Goal: Task Accomplishment & Management: Complete application form

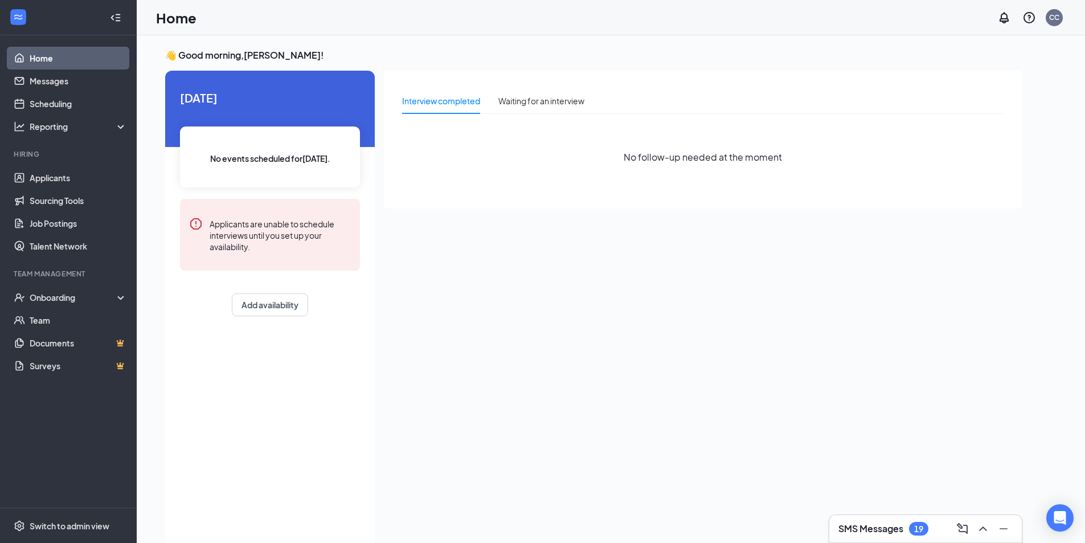
click at [65, 166] on li "Hiring Applicants Sourcing Tools Job Postings Talent Network" at bounding box center [68, 203] width 136 height 108
click at [63, 168] on link "Applicants" at bounding box center [78, 177] width 97 height 23
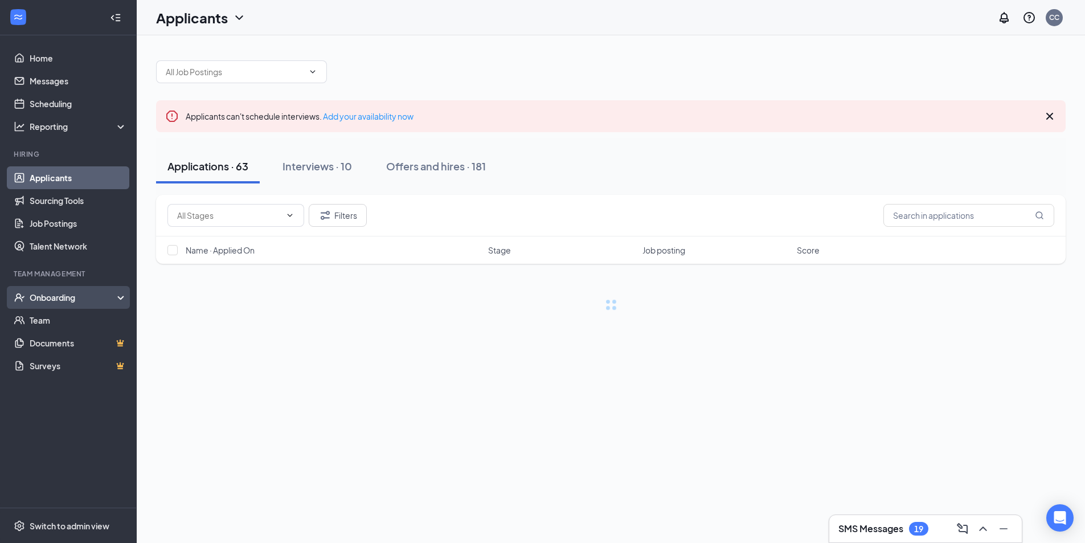
click at [74, 293] on div "Onboarding" at bounding box center [74, 297] width 88 height 11
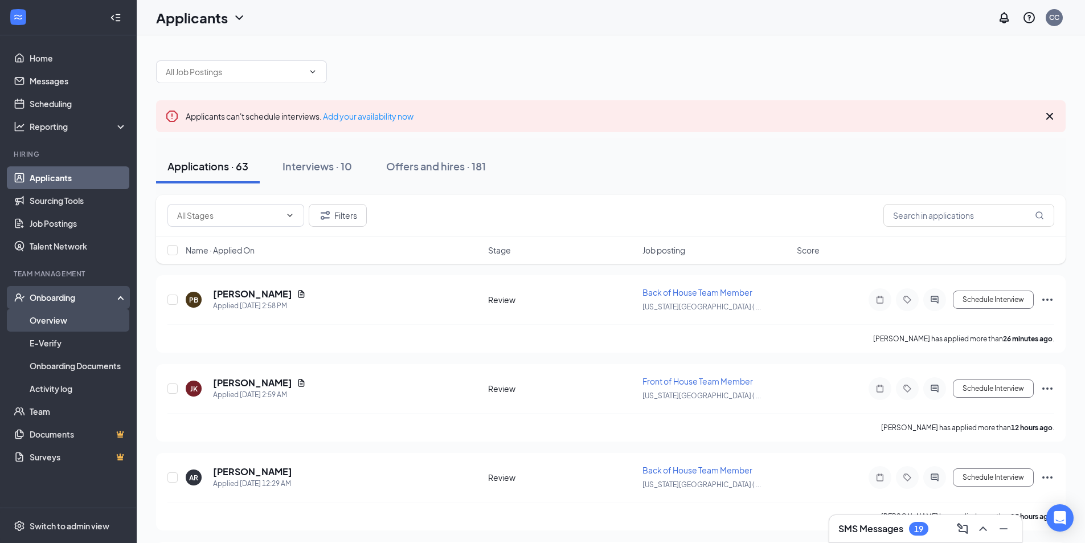
click at [74, 315] on link "Overview" at bounding box center [78, 320] width 97 height 23
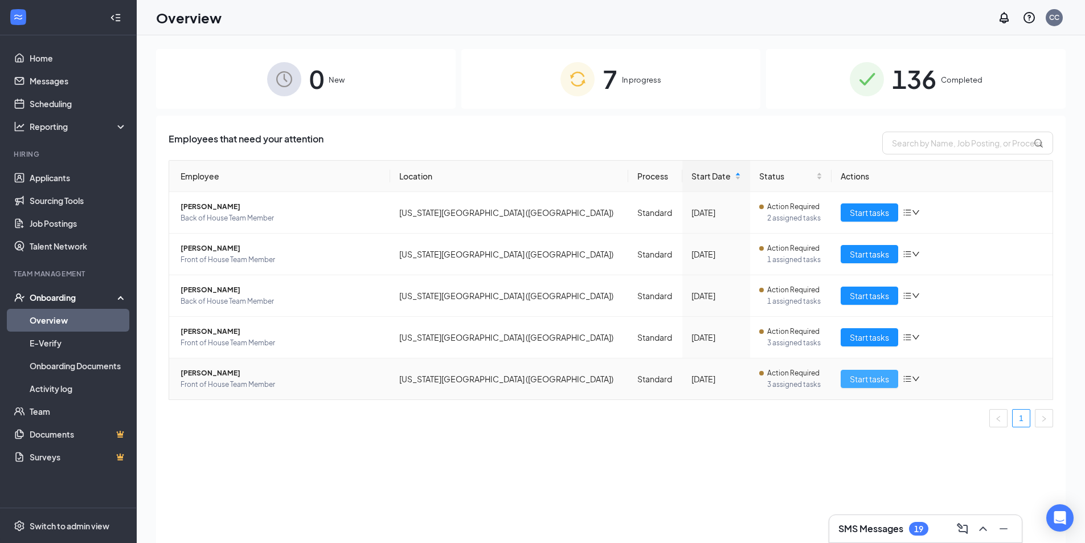
click at [861, 379] on span "Start tasks" at bounding box center [869, 379] width 39 height 13
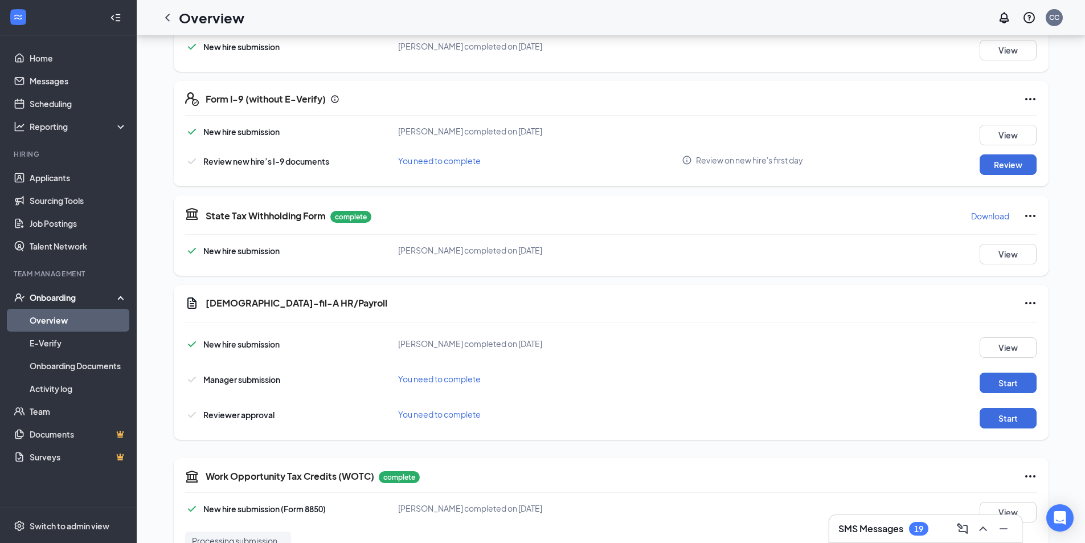
scroll to position [342, 0]
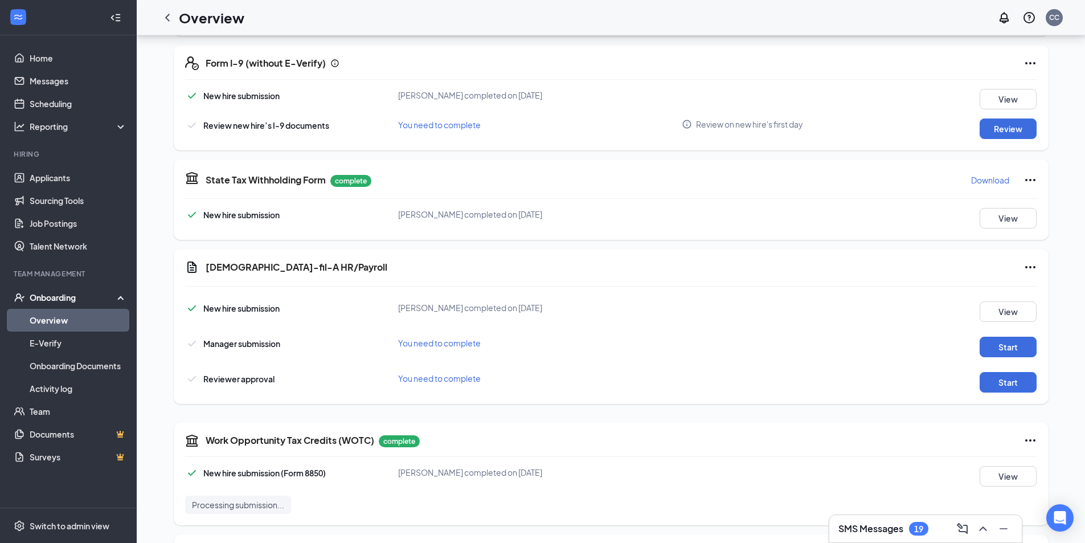
click at [1016, 142] on div "Form I-9 (without E-Verify) New hire submission [PERSON_NAME] completed on [DAT…" at bounding box center [611, 97] width 875 height 105
click at [1015, 134] on button "Review" at bounding box center [1008, 129] width 57 height 21
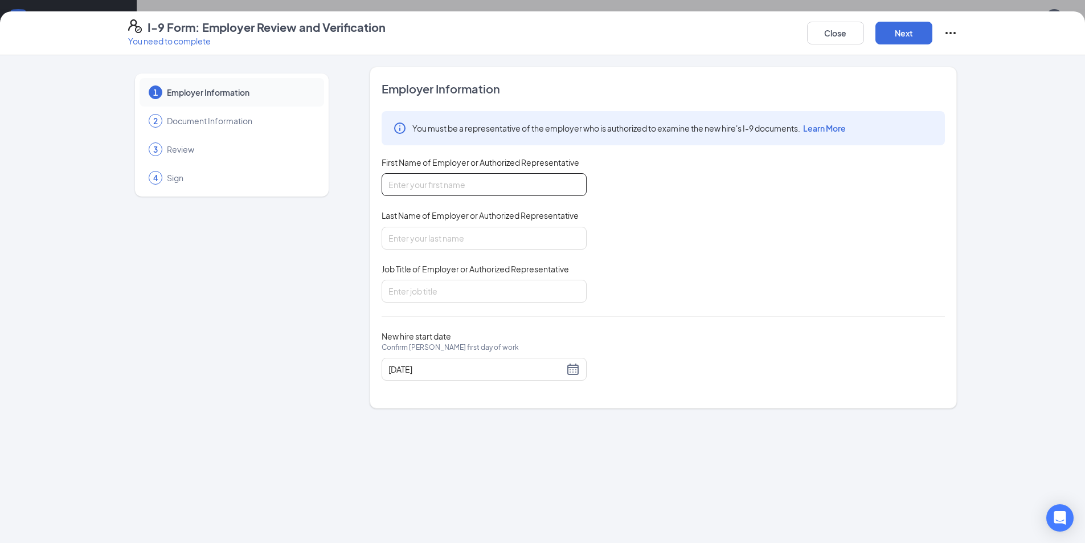
click at [474, 186] on input "First Name of Employer or Authorized Representative" at bounding box center [484, 184] width 205 height 23
type input "[PERSON_NAME]"
type input "Executive Director"
click at [717, 220] on div "You must be a representative of the employer who is authorized to examine the n…" at bounding box center [664, 206] width 564 height 191
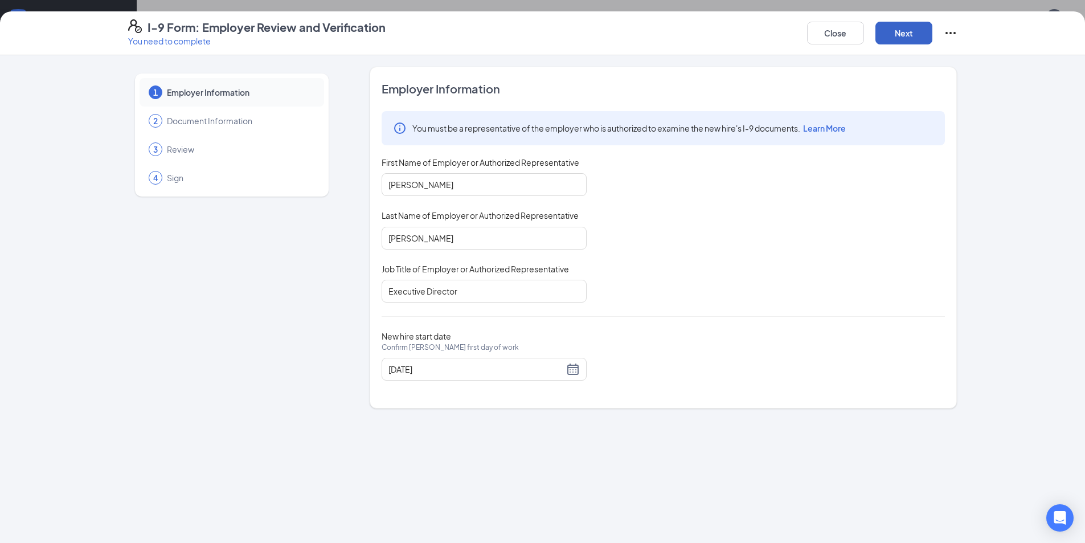
click at [889, 31] on button "Next" at bounding box center [904, 33] width 57 height 23
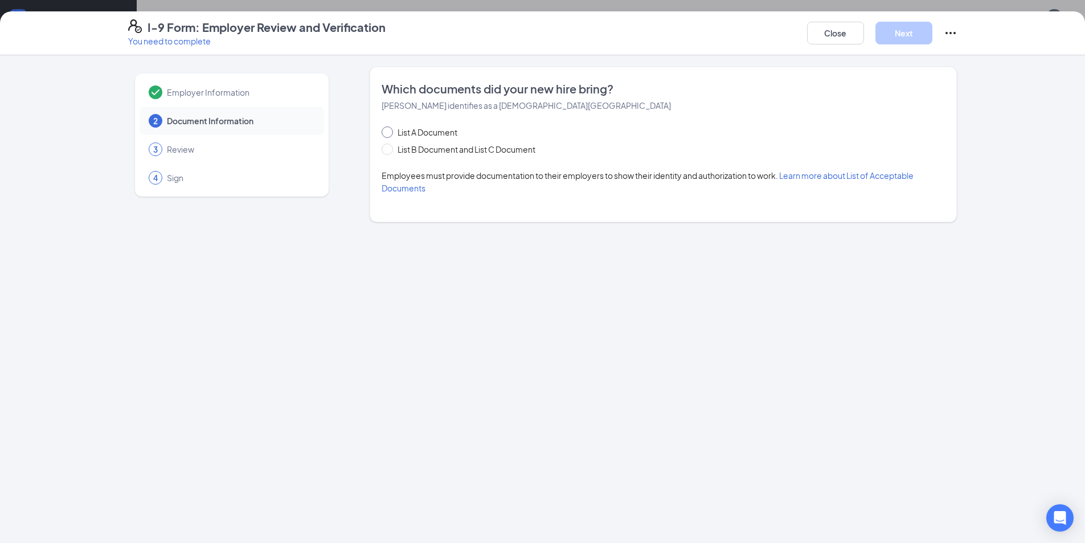
click at [382, 127] on input "List A Document" at bounding box center [386, 130] width 8 height 8
radio input "true"
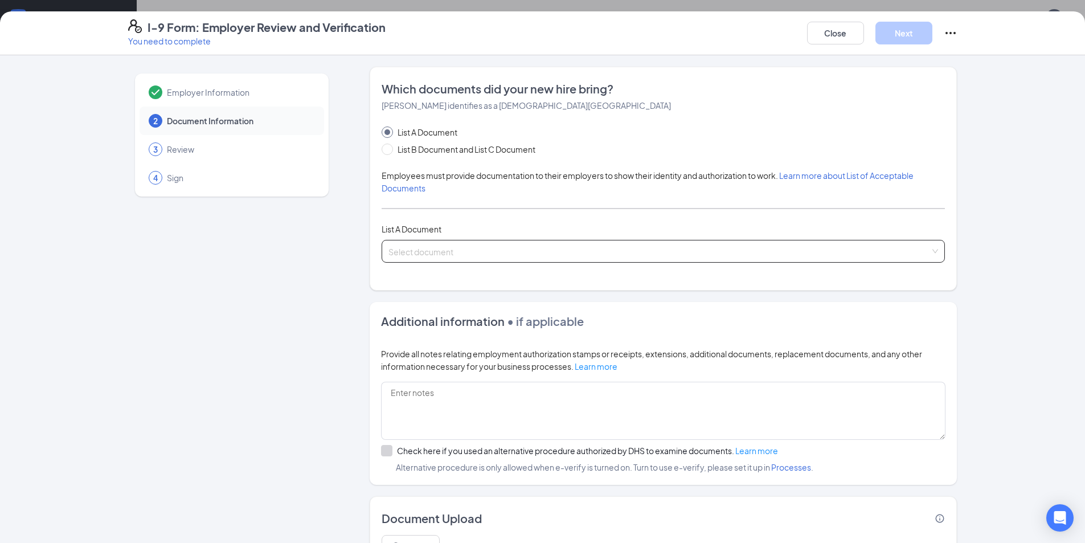
click at [498, 250] on input "search" at bounding box center [660, 248] width 542 height 17
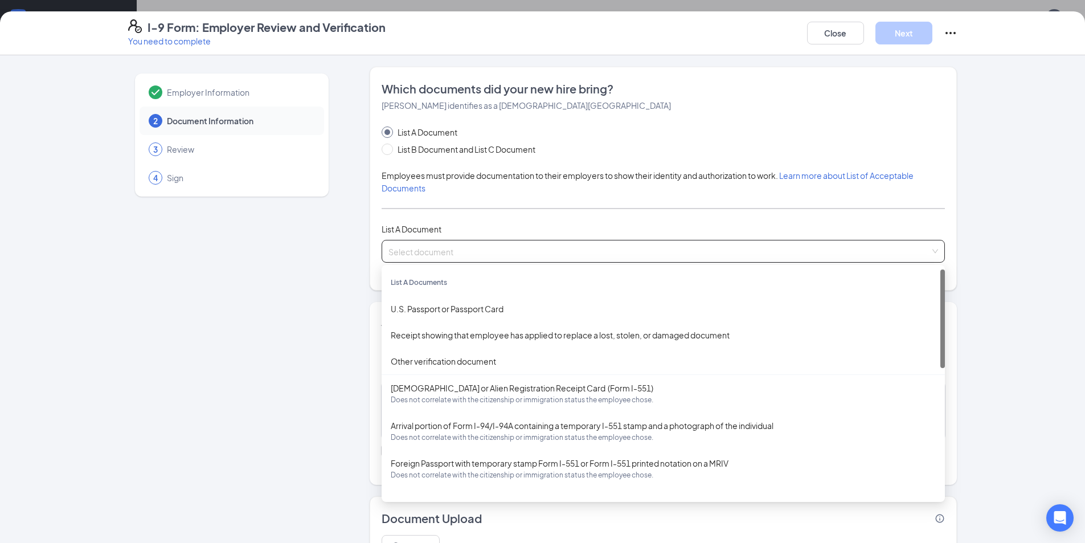
click at [458, 295] on div "List A Documents" at bounding box center [664, 283] width 564 height 26
click at [457, 303] on div "U.S. Passport or Passport Card" at bounding box center [663, 309] width 545 height 13
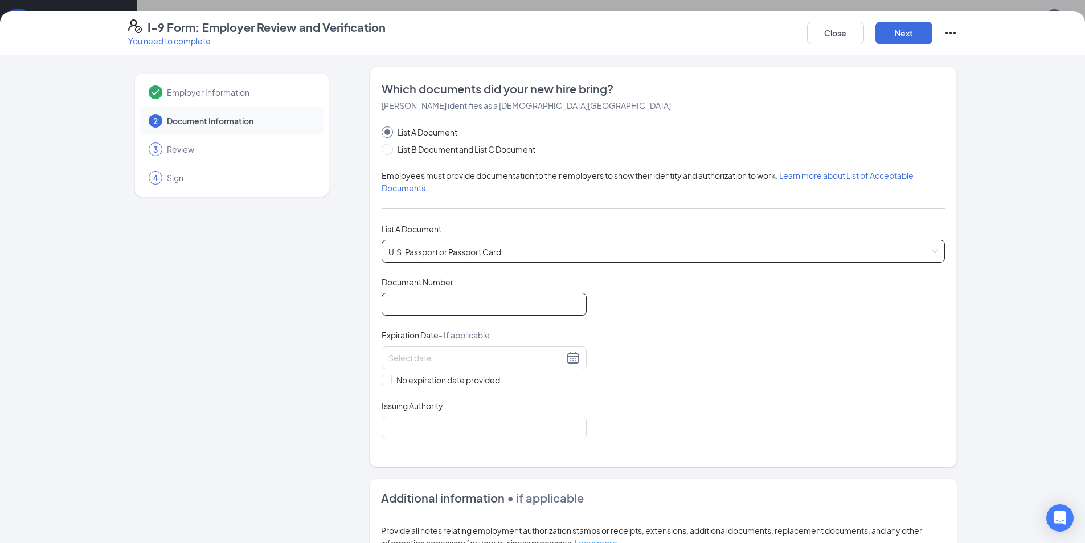
click at [452, 308] on input "Document Number" at bounding box center [484, 304] width 205 height 23
type input "A35838762"
click at [451, 372] on div "No expiration date provided" at bounding box center [484, 366] width 205 height 40
click at [450, 365] on div at bounding box center [484, 357] width 205 height 23
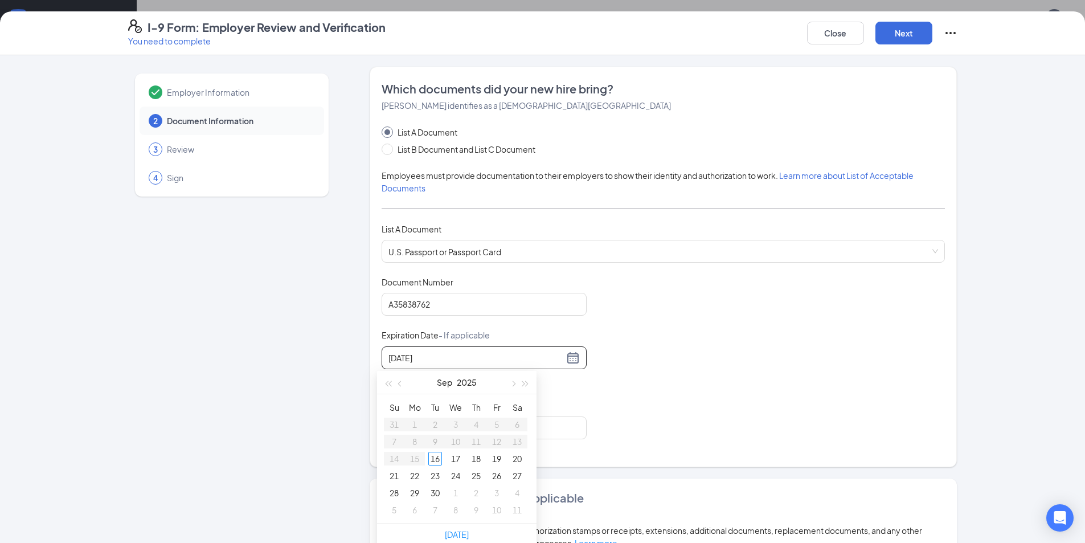
click at [399, 356] on input "[DATE]" at bounding box center [477, 358] width 176 height 13
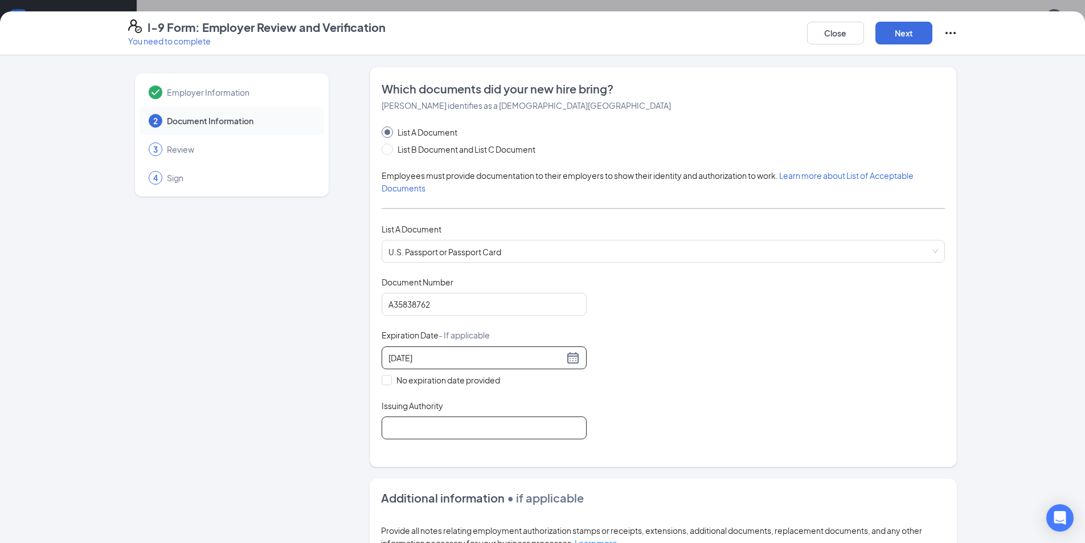
type input "[DATE]"
click at [495, 423] on input "Issuing Authority" at bounding box center [484, 428] width 205 height 23
type input "United States Department of State"
click at [631, 426] on div "Document Title U.S. Passport or Passport Card Document Number [PASSPORT] Expira…" at bounding box center [664, 357] width 564 height 163
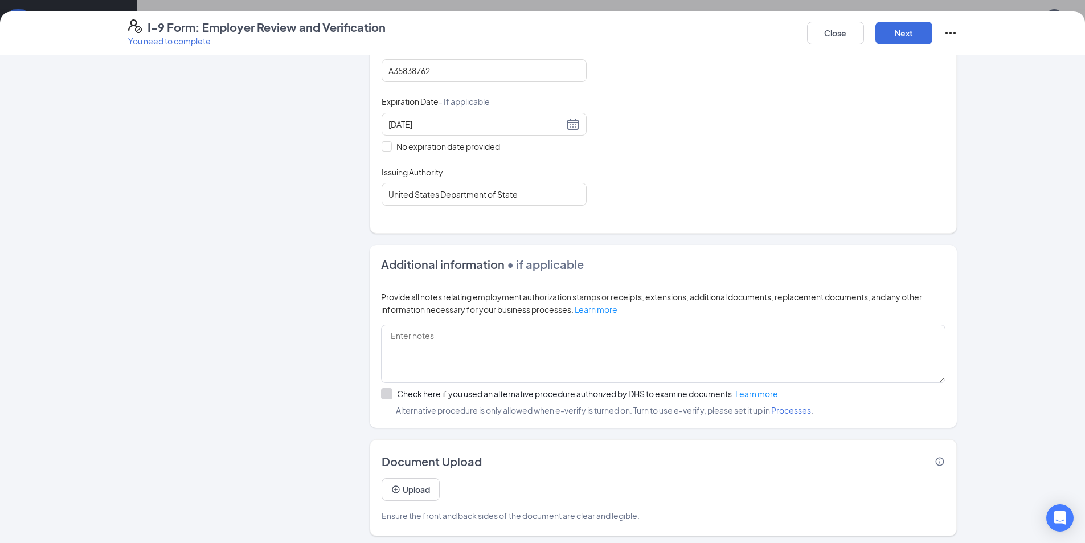
scroll to position [238, 0]
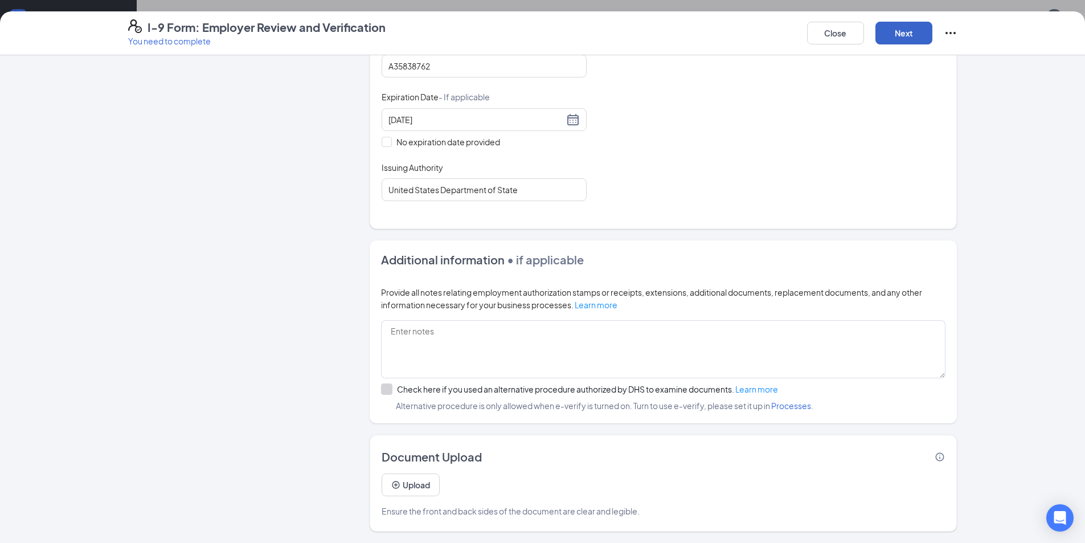
click at [895, 22] on button "Next" at bounding box center [904, 33] width 57 height 23
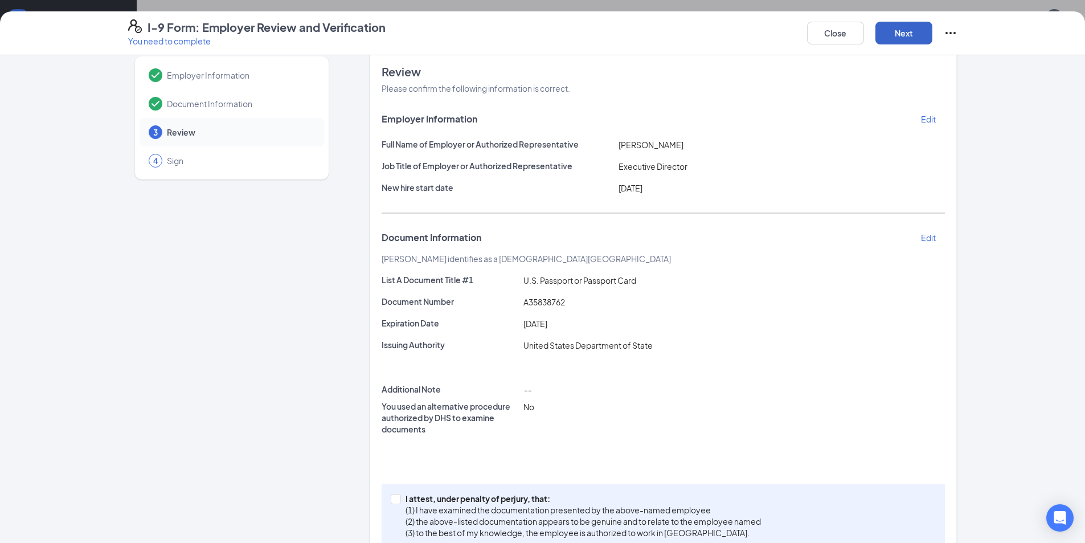
scroll to position [47, 0]
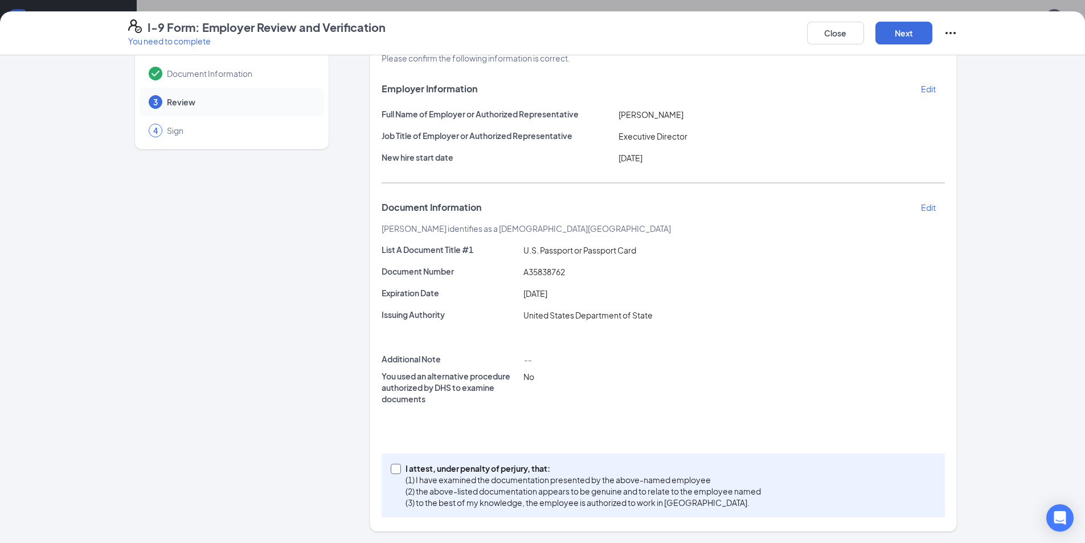
click at [393, 467] on input "I attest, under penalty of [PERSON_NAME], that: (1) I have examined the documen…" at bounding box center [395, 468] width 8 height 8
checkbox input "true"
click at [895, 28] on button "Next" at bounding box center [904, 33] width 57 height 23
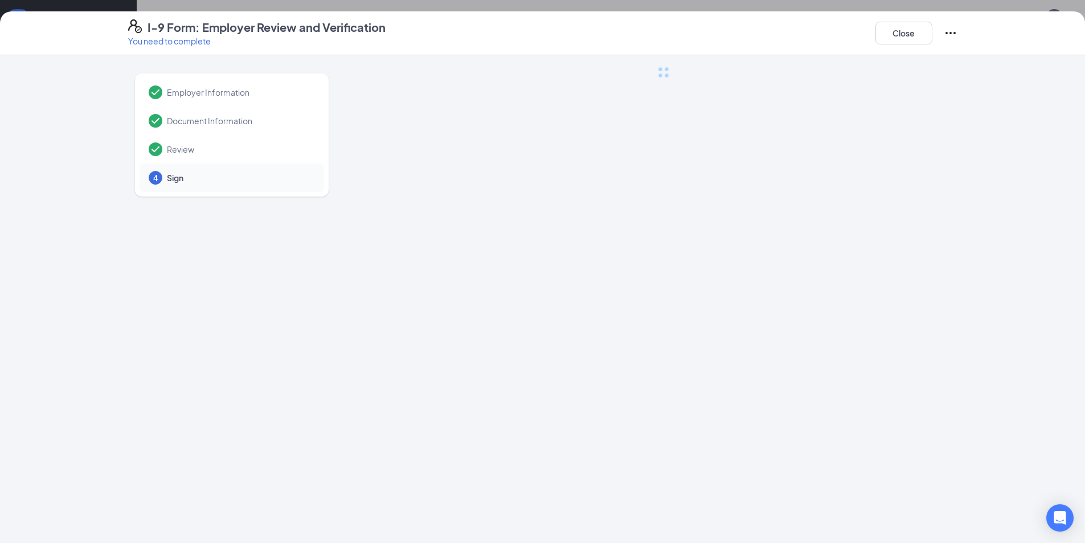
scroll to position [0, 0]
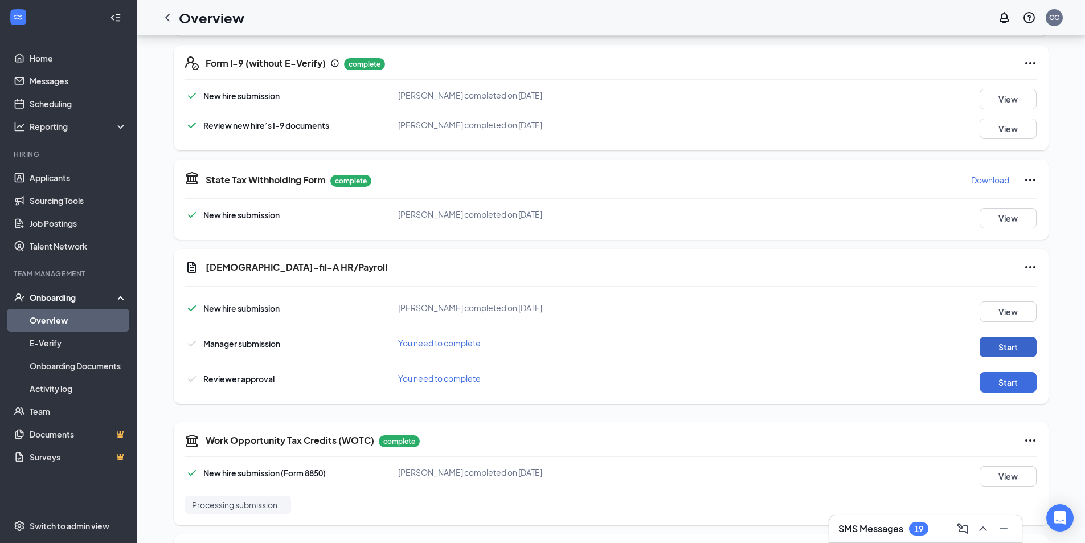
click at [1027, 357] on button "Start" at bounding box center [1008, 347] width 57 height 21
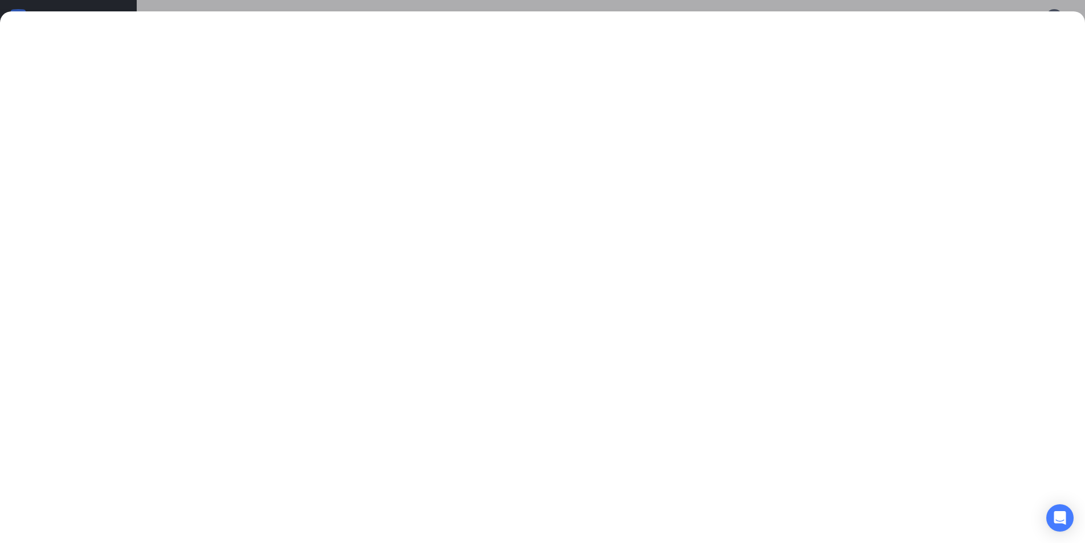
scroll to position [456, 0]
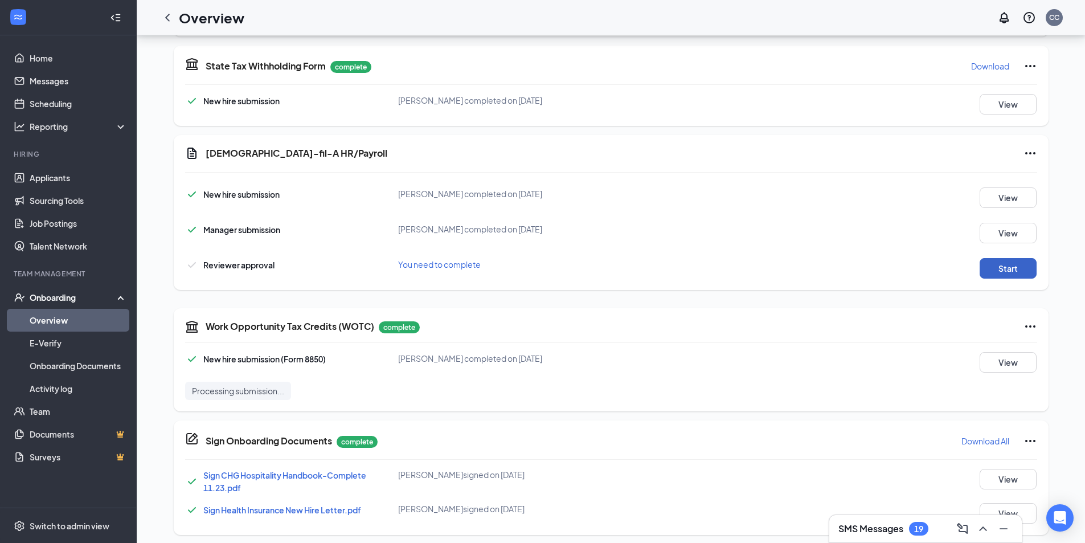
click at [1034, 272] on button "Start" at bounding box center [1008, 268] width 57 height 21
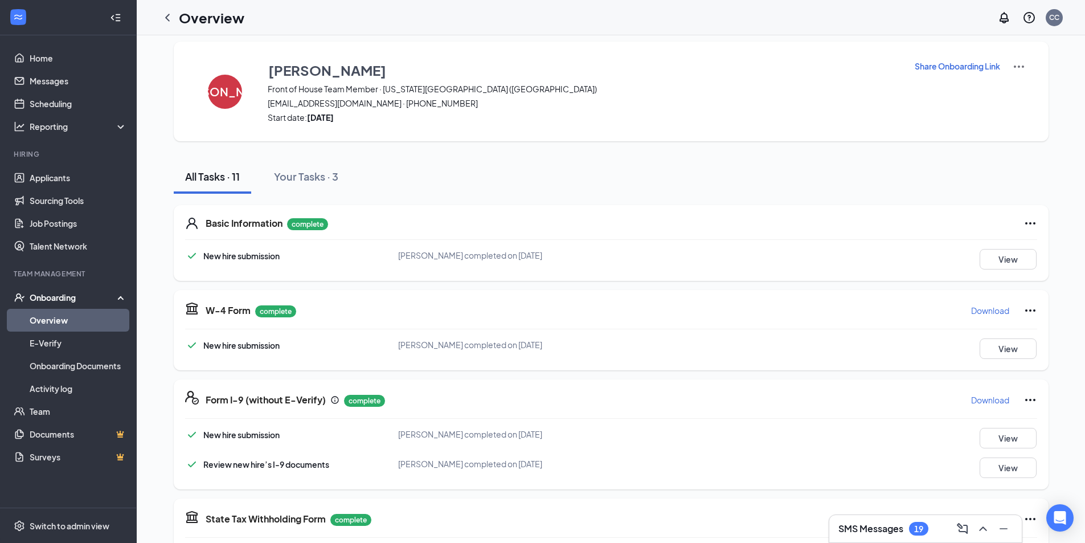
scroll to position [0, 0]
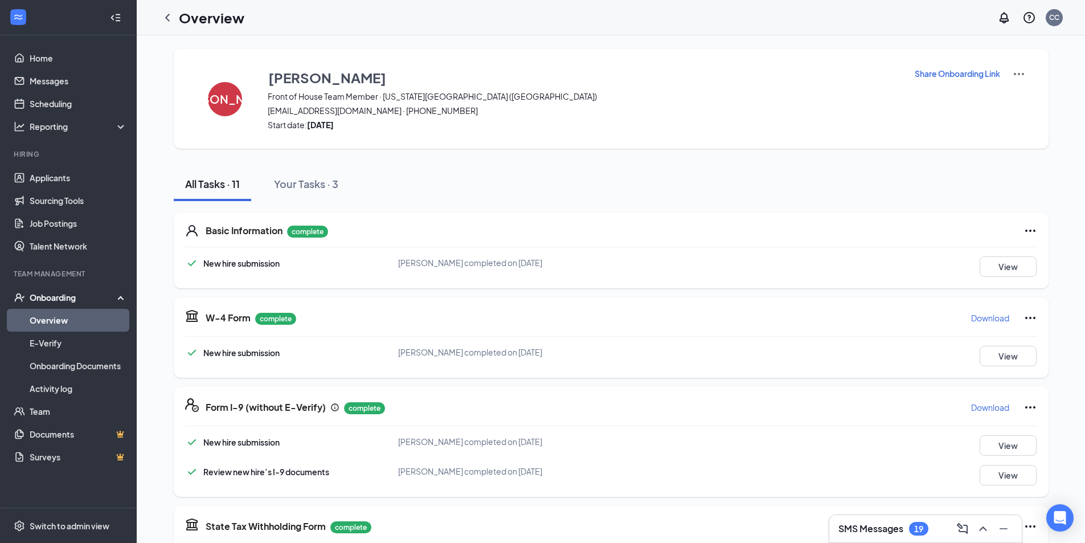
click at [1070, 187] on div "JA [PERSON_NAME] Front of House Team Member · [US_STATE][GEOGRAPHIC_DATA] ([GEO…" at bounding box center [611, 522] width 949 height 974
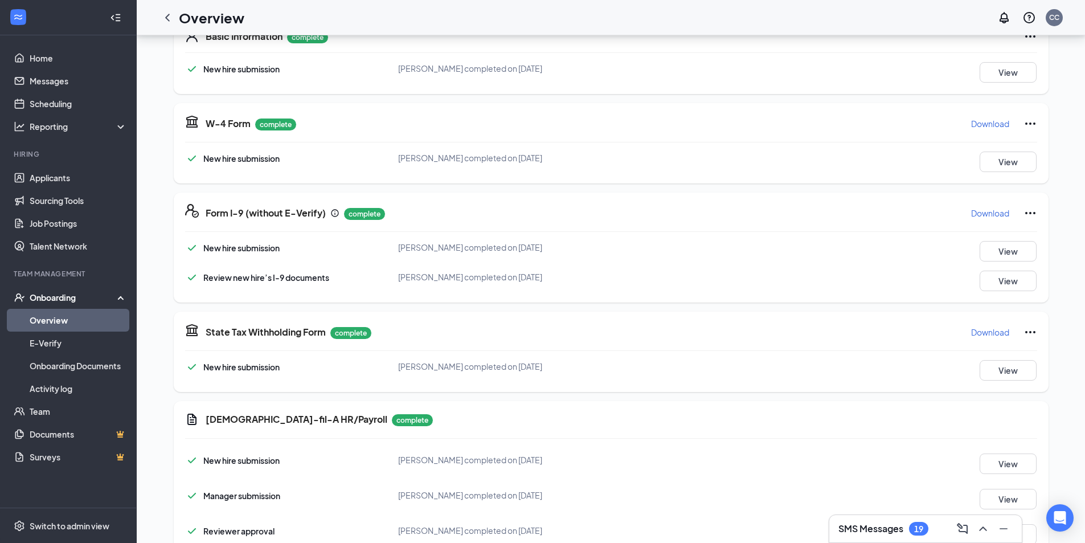
scroll to position [228, 0]
